Goal: Navigation & Orientation: Find specific page/section

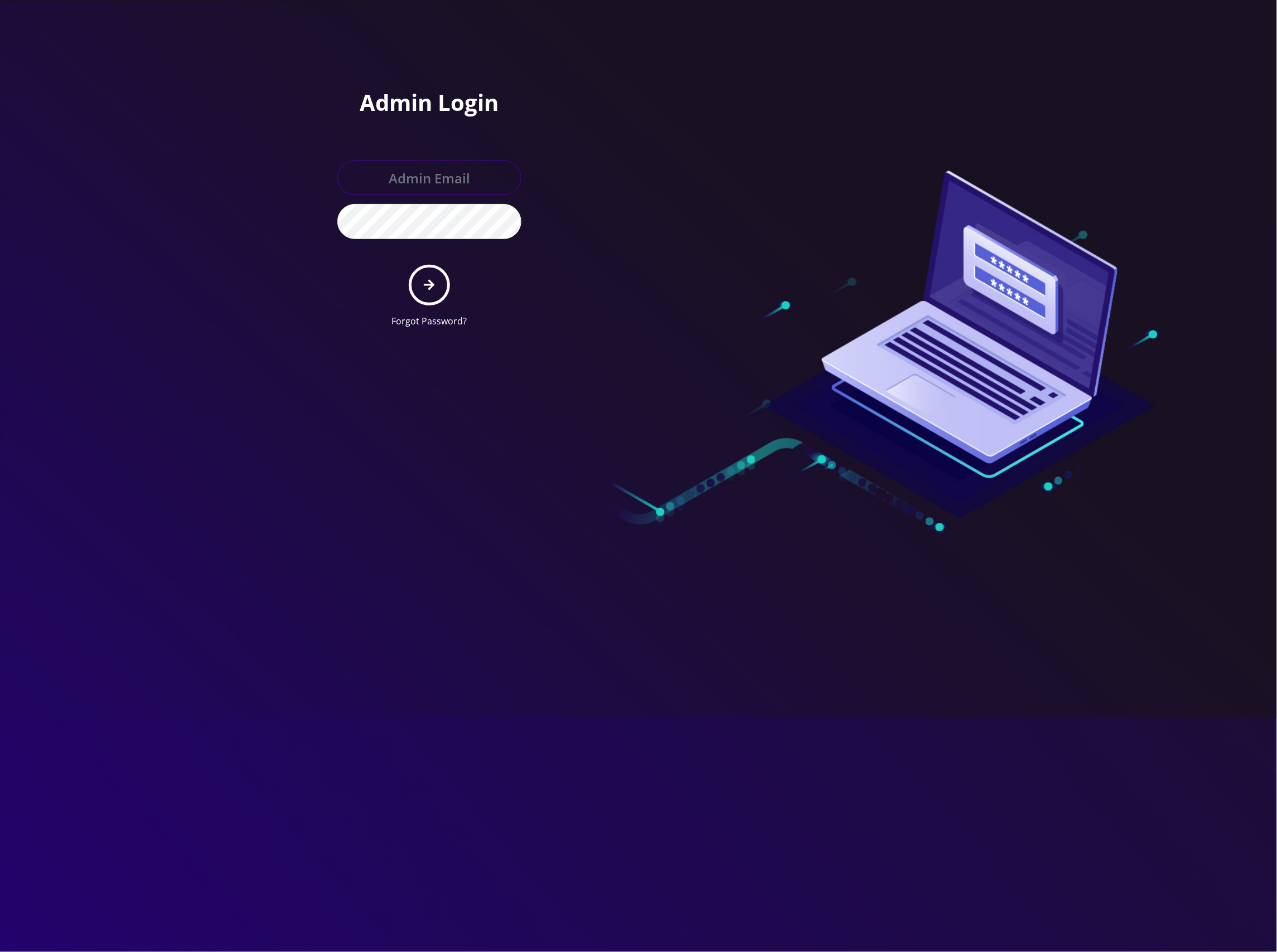
type input "master@britewireless.com"
click at [429, 282] on icon "submit" at bounding box center [429, 285] width 11 height 13
